Goal: Navigation & Orientation: Find specific page/section

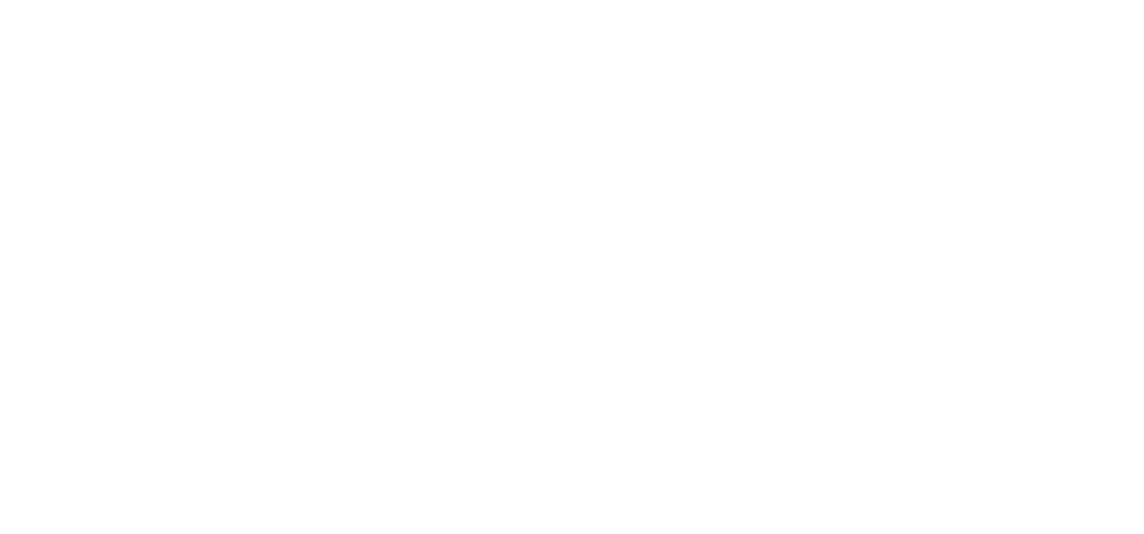
click at [617, 236] on html "Search & Filter Toolbar -730 Days -7 Hours -51 Minutes -30 Seconds Until Launch…" at bounding box center [572, 267] width 1144 height 534
click at [690, 173] on html "Search & Filter Toolbar -730 Days -7 Hours -51 Minutes -30 Seconds Until Launch…" at bounding box center [572, 267] width 1144 height 534
click at [619, 165] on html "Search & Filter Toolbar -730 Days -7 Hours -51 Minutes -30 Seconds Until Launch…" at bounding box center [572, 267] width 1144 height 534
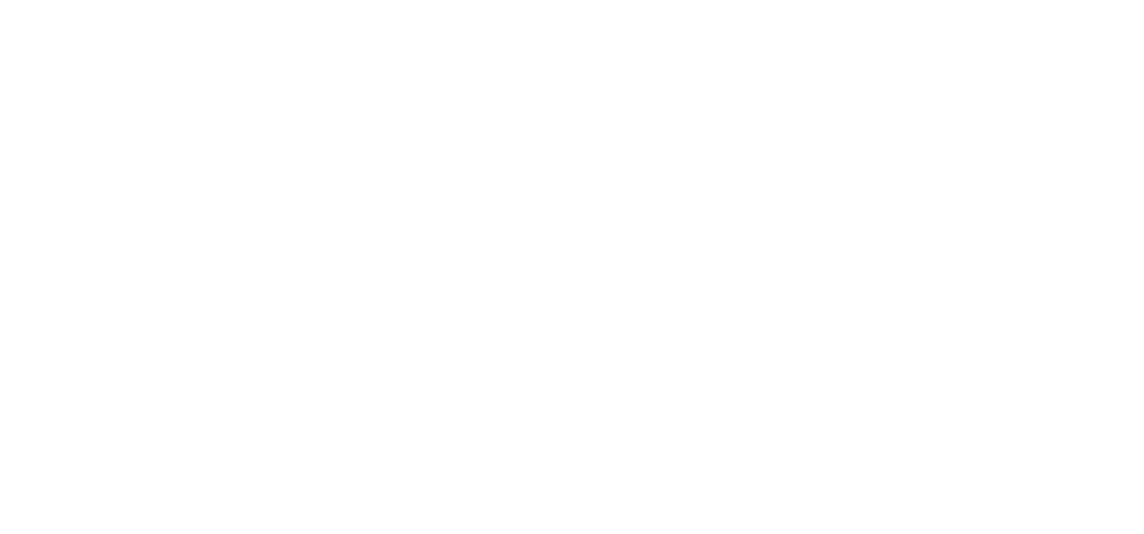
click at [619, 165] on html "Search & Filter Toolbar -730 Days -7 Hours -51 Minutes -30 Seconds Until Launch…" at bounding box center [572, 267] width 1144 height 534
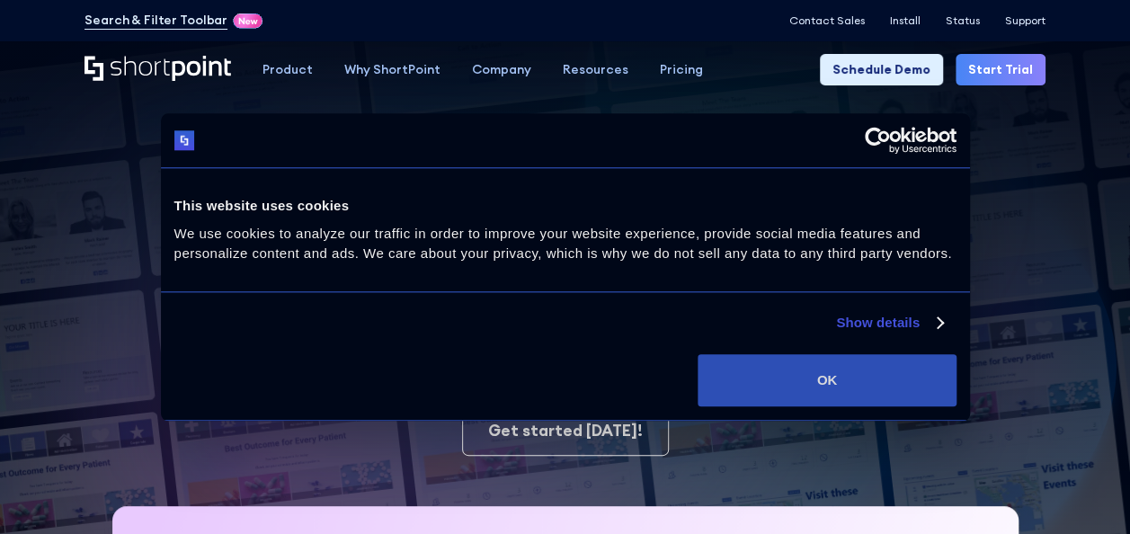
click at [780, 391] on button "OK" at bounding box center [827, 380] width 258 height 52
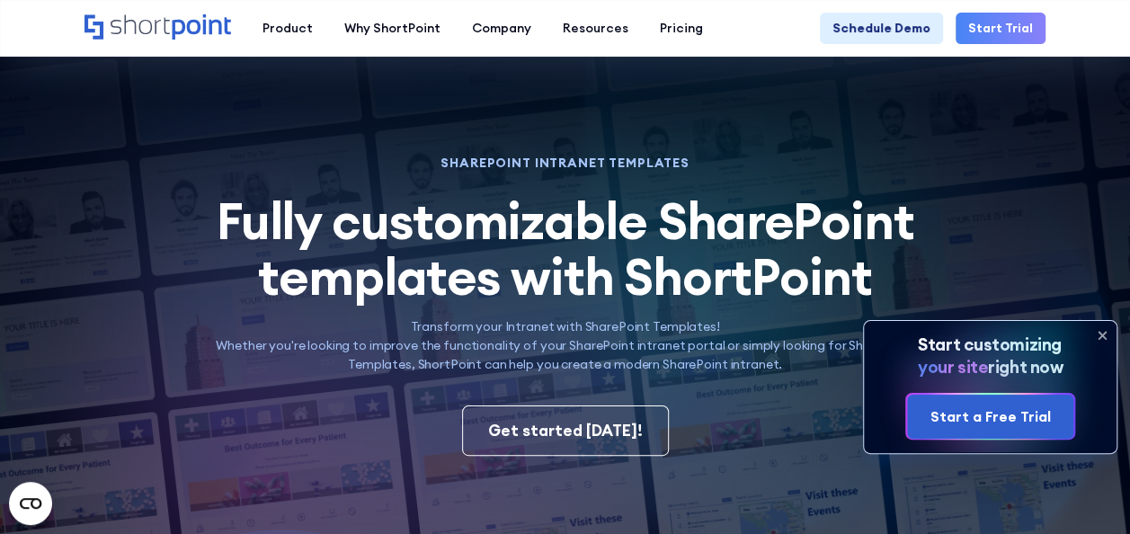
scroll to position [467, 0]
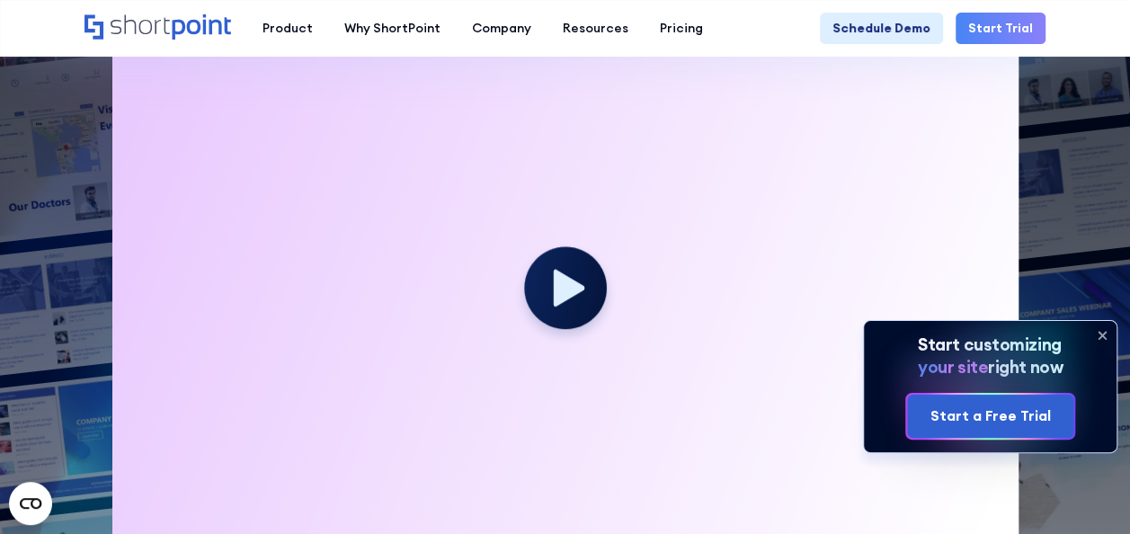
click at [1101, 330] on icon at bounding box center [1102, 335] width 29 height 29
